Goal: Transaction & Acquisition: Subscribe to service/newsletter

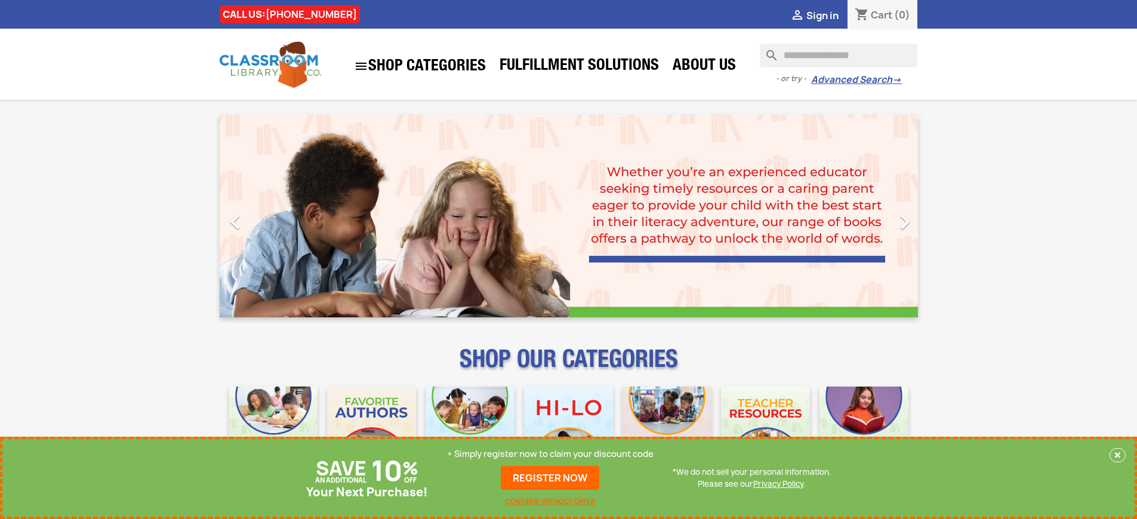
click at [550, 454] on p "+ Simply register now to claim your discount code" at bounding box center [550, 454] width 206 height 12
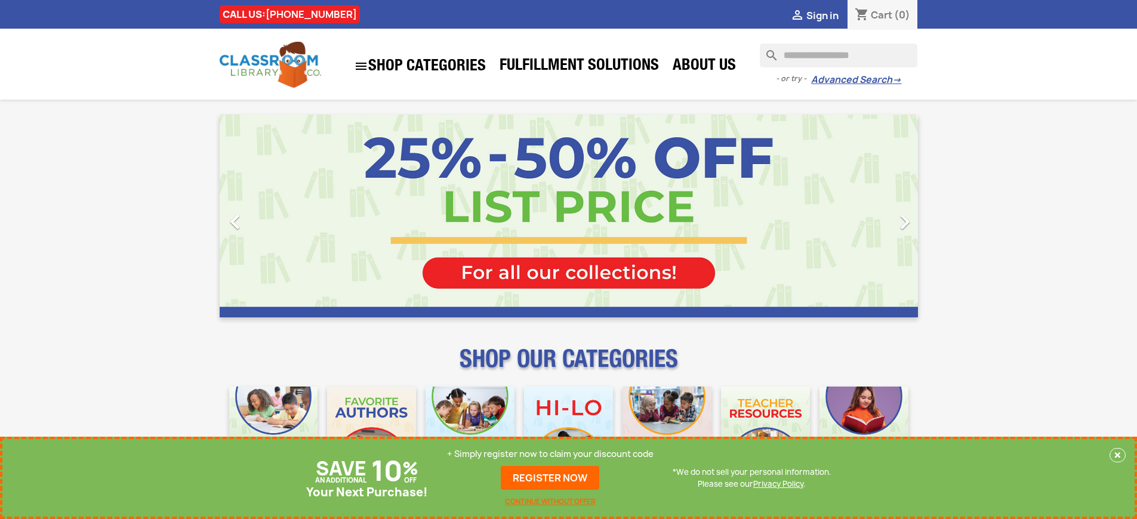
click at [550, 454] on p "+ Simply register now to claim your discount code" at bounding box center [550, 454] width 206 height 12
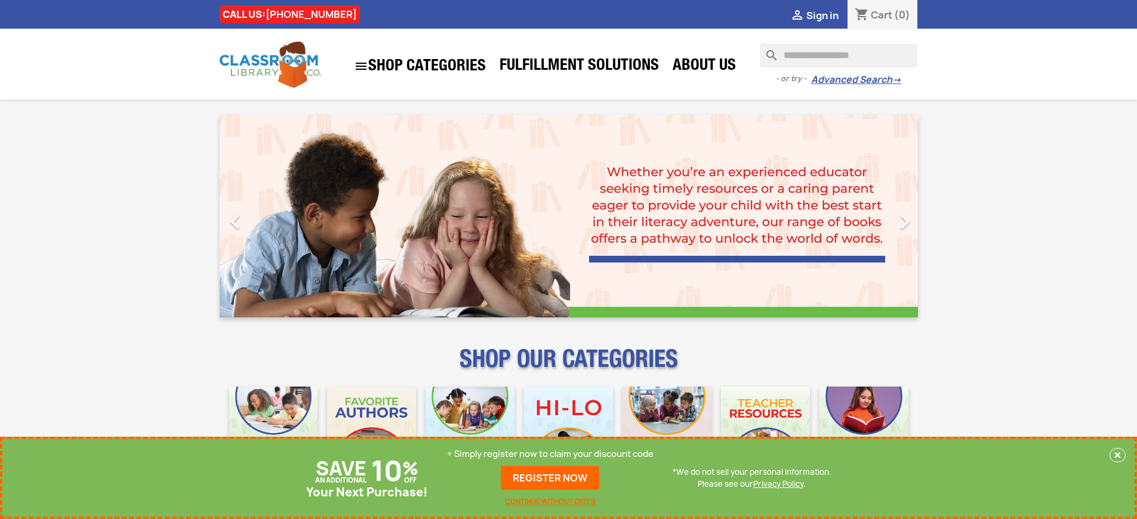
click at [550, 454] on p "+ Simply register now to claim your discount code" at bounding box center [550, 454] width 206 height 12
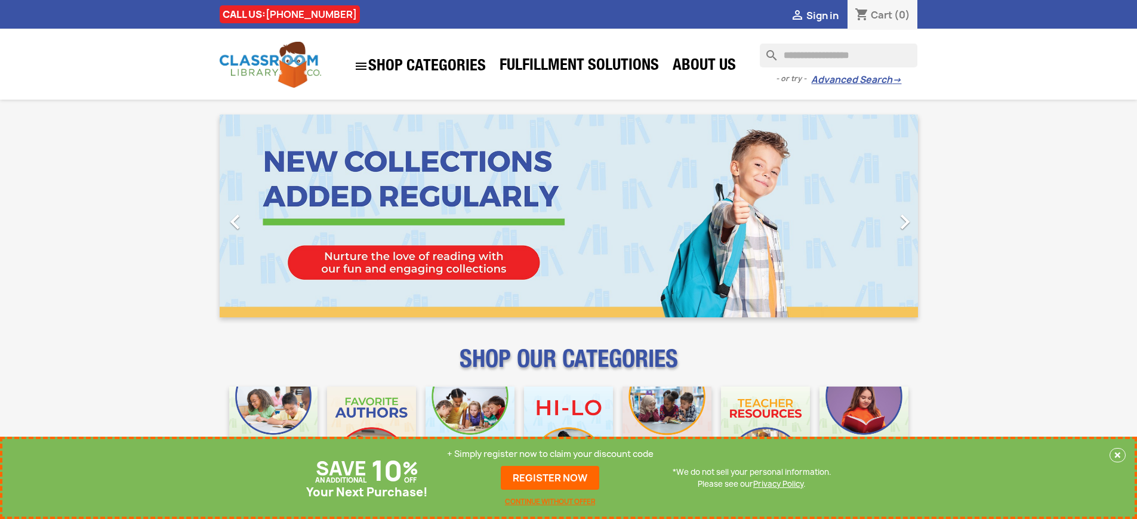
click at [550, 454] on p "+ Simply register now to claim your discount code" at bounding box center [550, 454] width 206 height 12
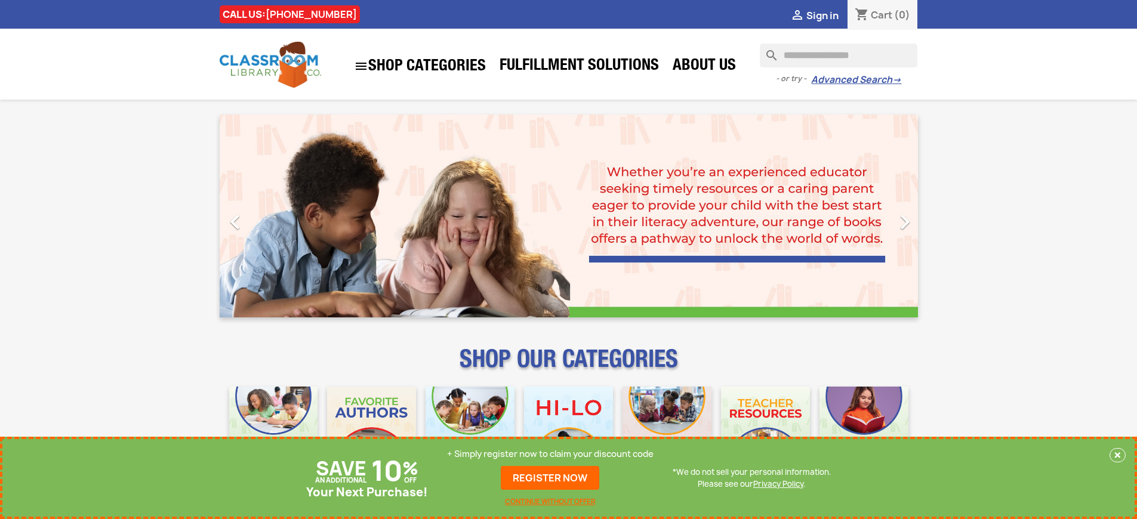
click at [550, 454] on p "+ Simply register now to claim your discount code" at bounding box center [550, 454] width 206 height 12
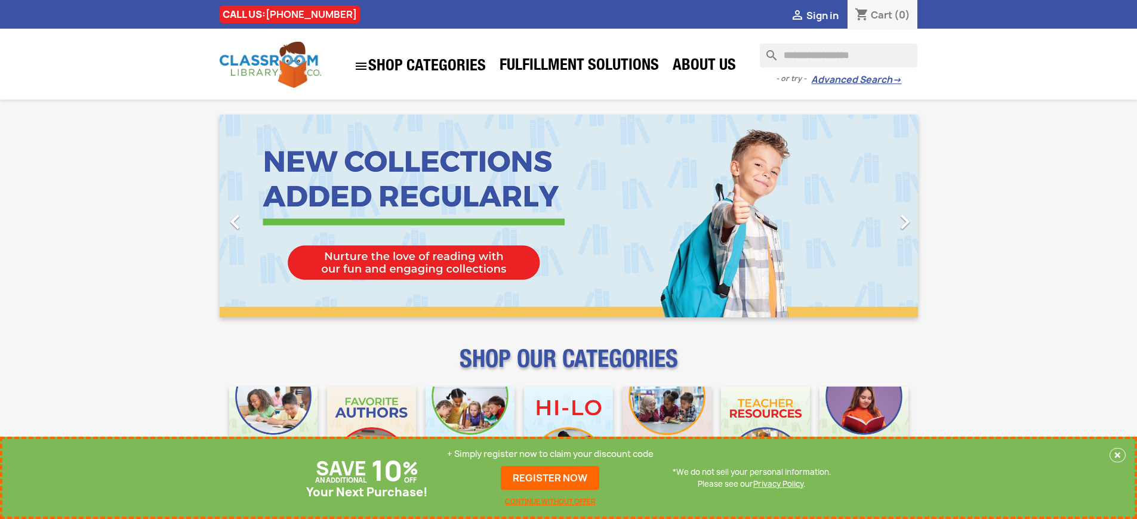
click at [550, 454] on p "+ Simply register now to claim your discount code" at bounding box center [550, 454] width 206 height 12
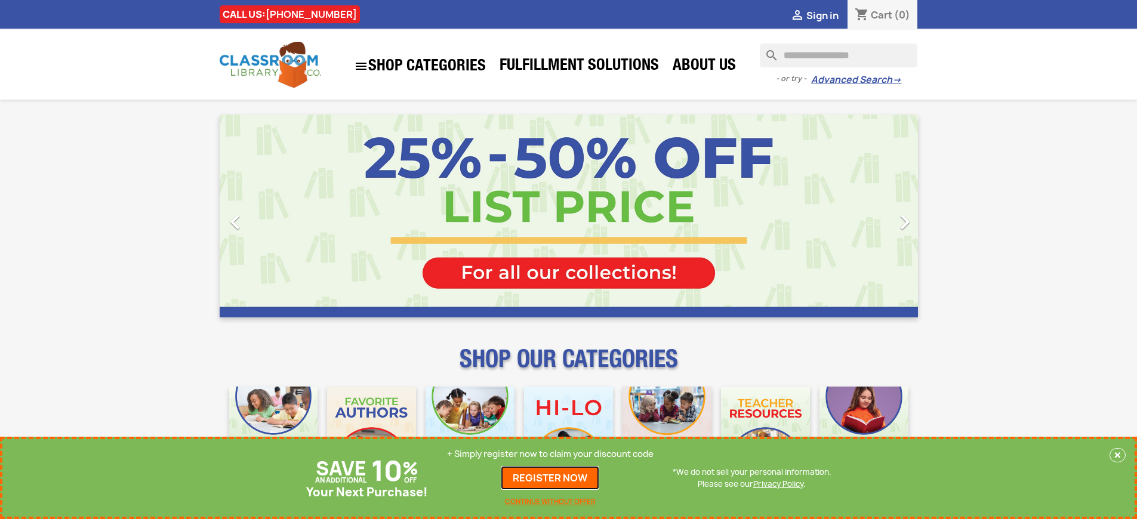
click at [550, 478] on link "REGISTER NOW" at bounding box center [550, 478] width 98 height 24
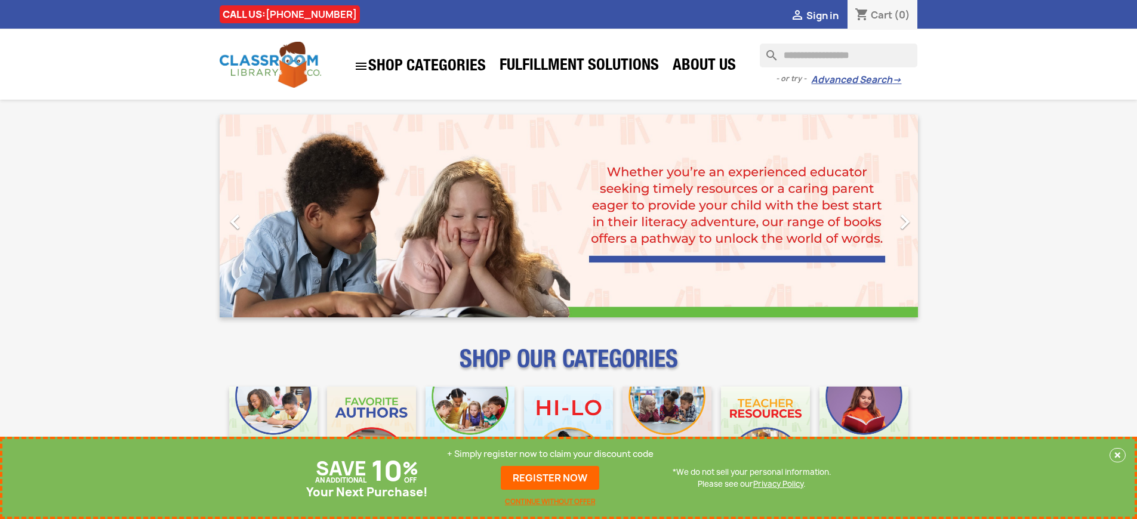
click at [550, 454] on p "+ Simply register now to claim your discount code" at bounding box center [550, 454] width 206 height 12
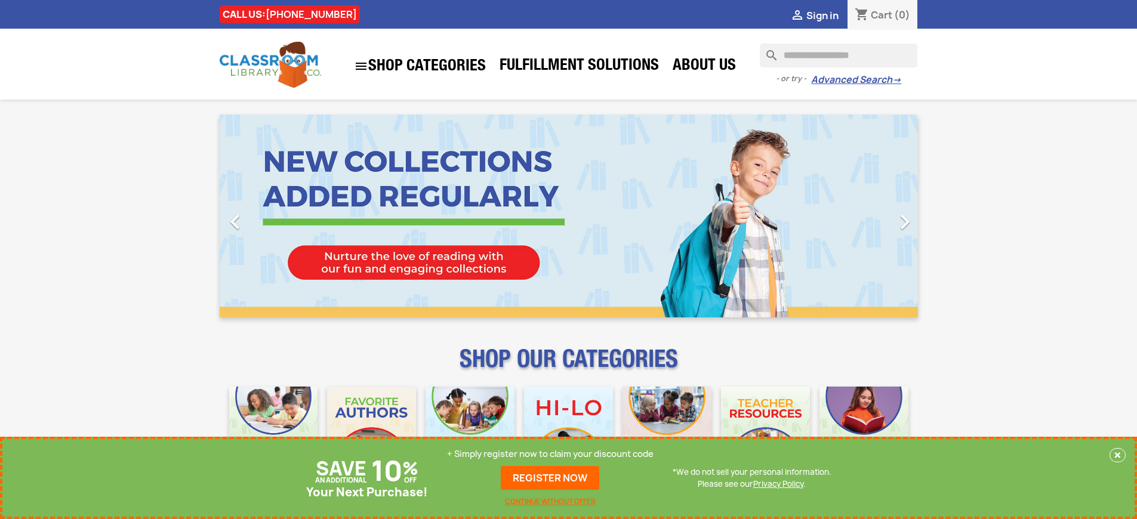
click at [550, 454] on p "+ Simply register now to claim your discount code" at bounding box center [550, 454] width 206 height 12
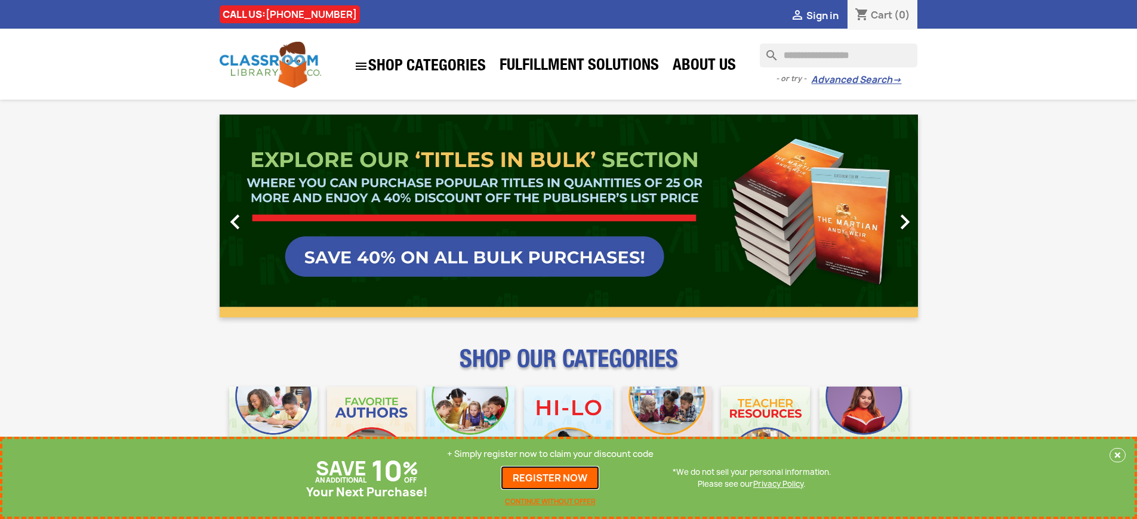
click at [550, 478] on link "REGISTER NOW" at bounding box center [550, 478] width 98 height 24
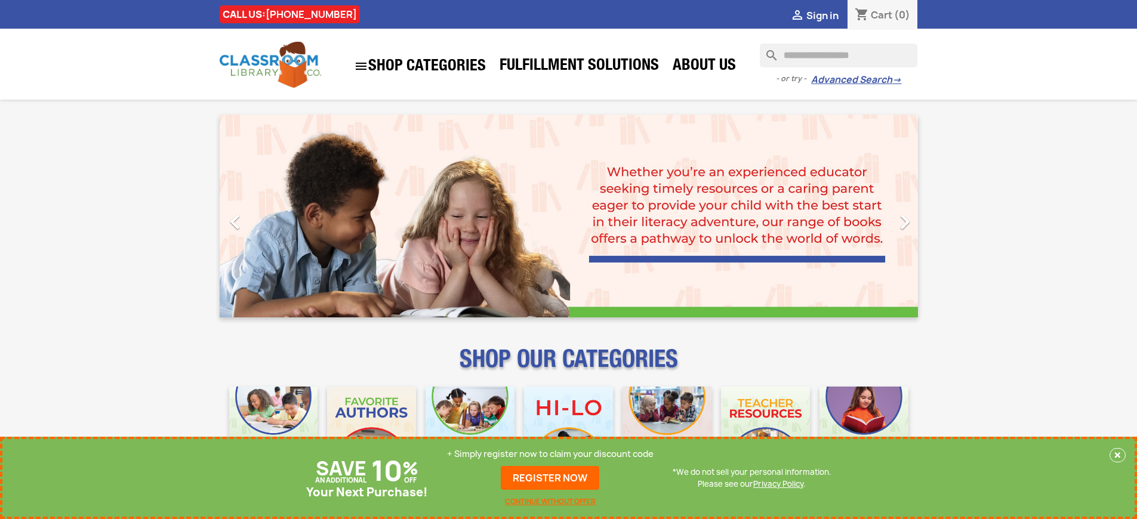
click at [550, 454] on p "+ Simply register now to claim your discount code" at bounding box center [550, 454] width 206 height 12
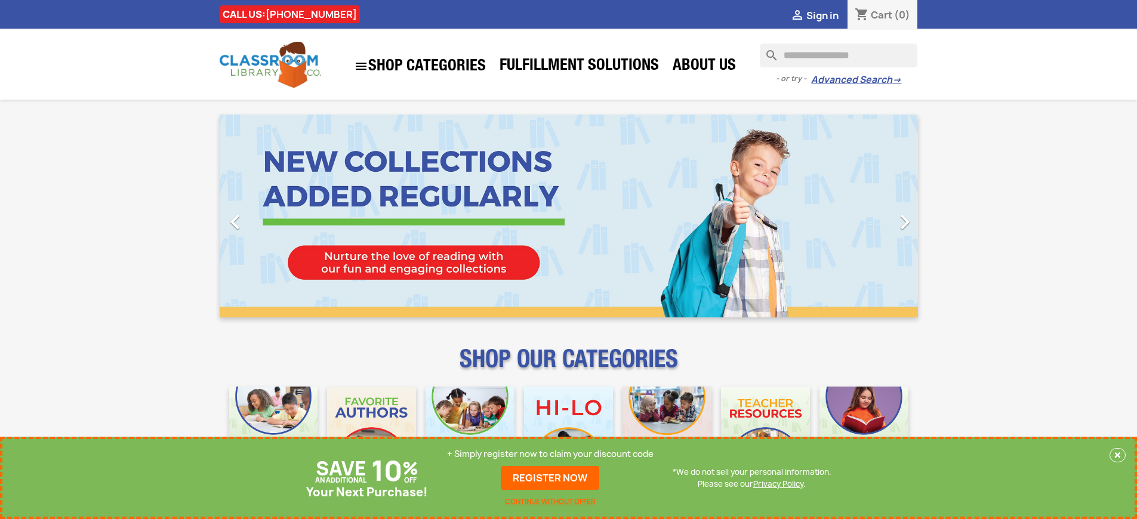
click at [550, 454] on p "+ Simply register now to claim your discount code" at bounding box center [550, 454] width 206 height 12
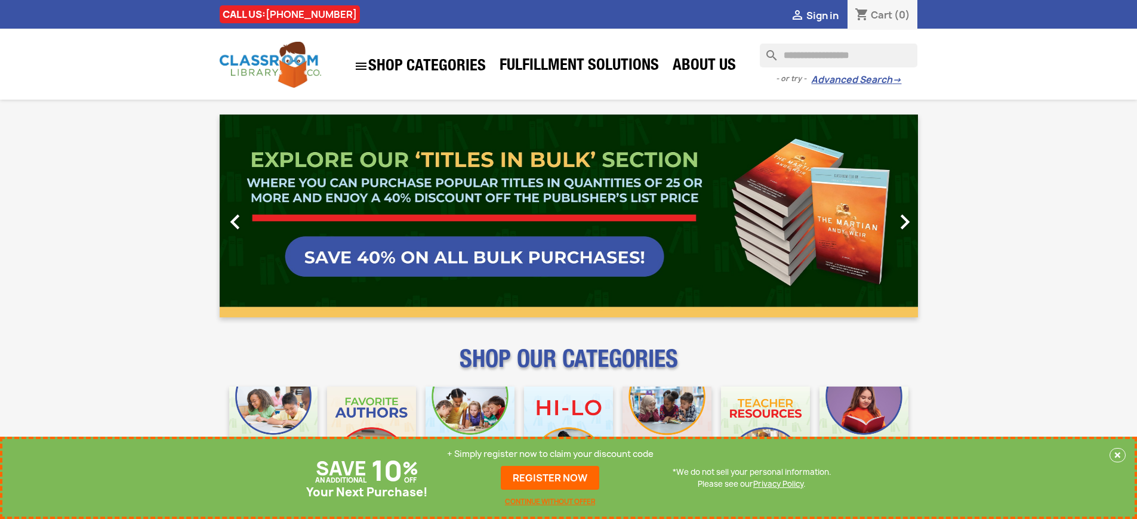
click at [550, 478] on link "REGISTER NOW" at bounding box center [550, 478] width 98 height 24
